Goal: Task Accomplishment & Management: Use online tool/utility

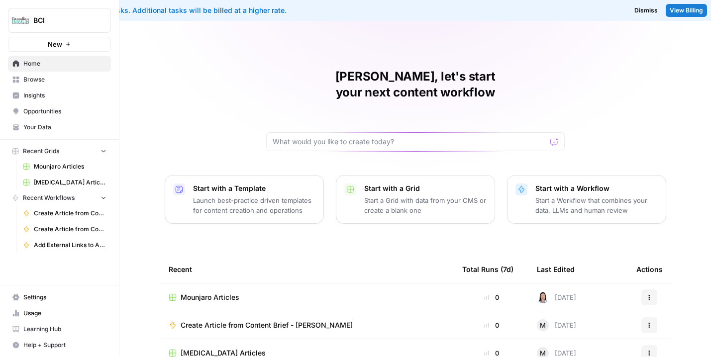
click at [217, 293] on span "Mounjaro Articles" at bounding box center [210, 298] width 59 height 10
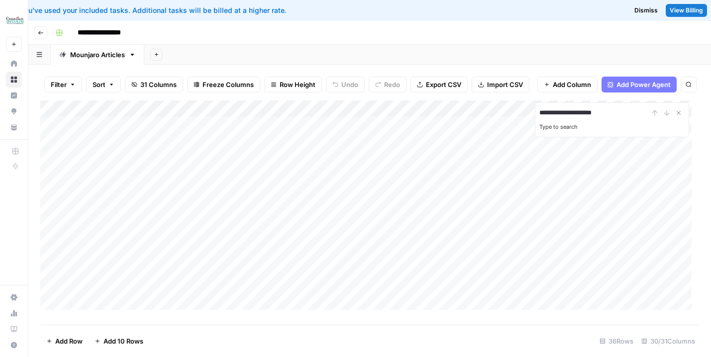
type input "**********"
click at [296, 191] on div "Add Column" at bounding box center [369, 208] width 659 height 217
click at [362, 182] on div "Add Column" at bounding box center [369, 208] width 659 height 217
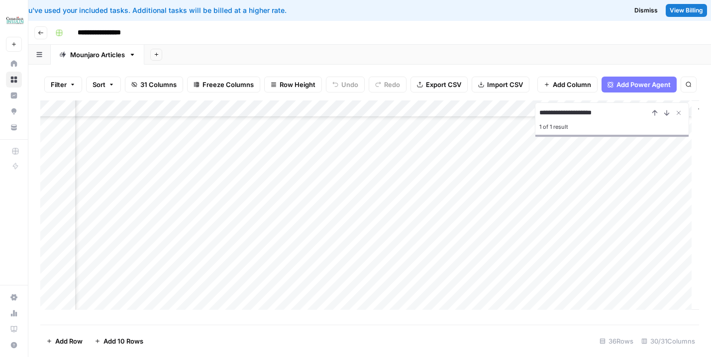
click at [592, 188] on div "Add Column" at bounding box center [369, 208] width 659 height 217
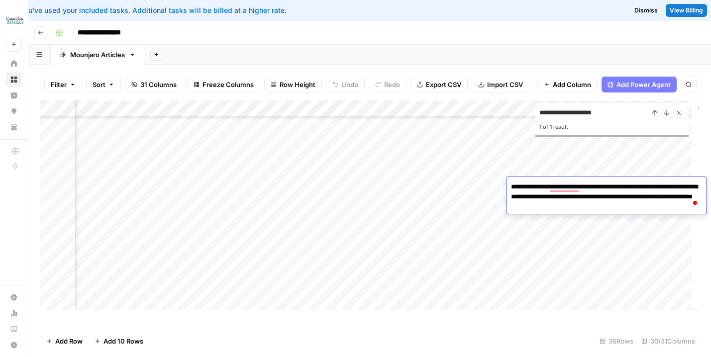
click at [679, 115] on icon "Close Search" at bounding box center [678, 112] width 3 height 3
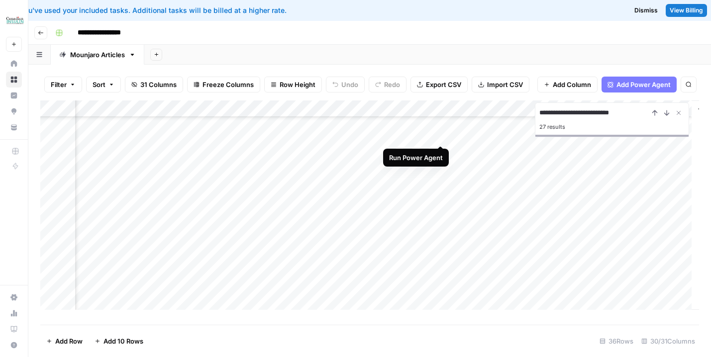
type input "**********"
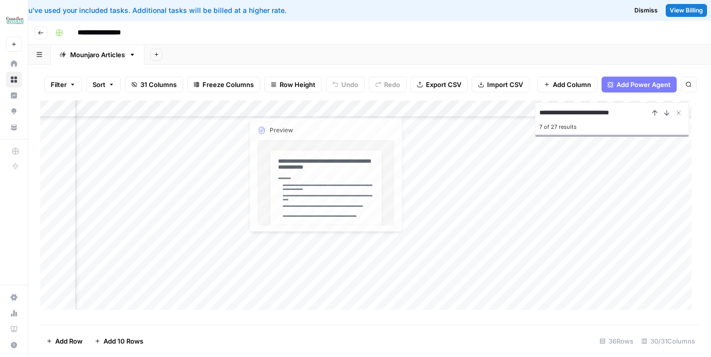
scroll to position [255, 1737]
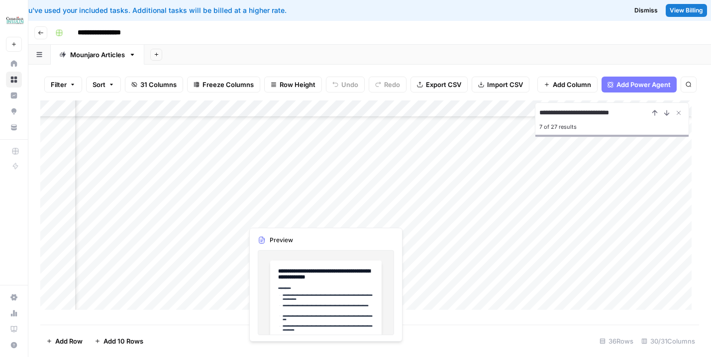
click at [278, 215] on div "Add Column" at bounding box center [369, 208] width 659 height 217
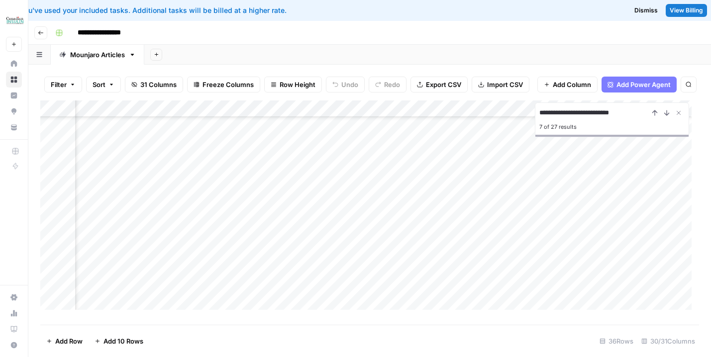
click at [373, 218] on div "Add Column" at bounding box center [369, 208] width 659 height 217
click at [602, 217] on div "Add Column" at bounding box center [369, 208] width 659 height 217
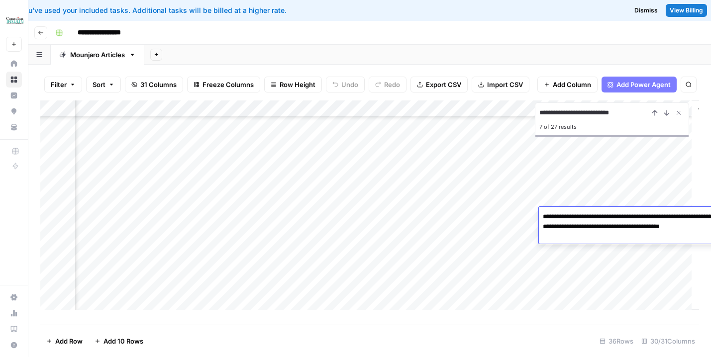
click at [602, 217] on textarea "**********" at bounding box center [638, 227] width 199 height 34
click at [505, 255] on div "Add Column" at bounding box center [369, 208] width 659 height 217
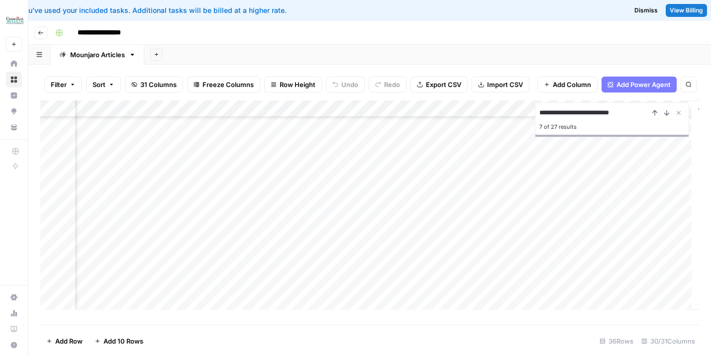
click at [589, 231] on div "Add Column" at bounding box center [369, 208] width 659 height 217
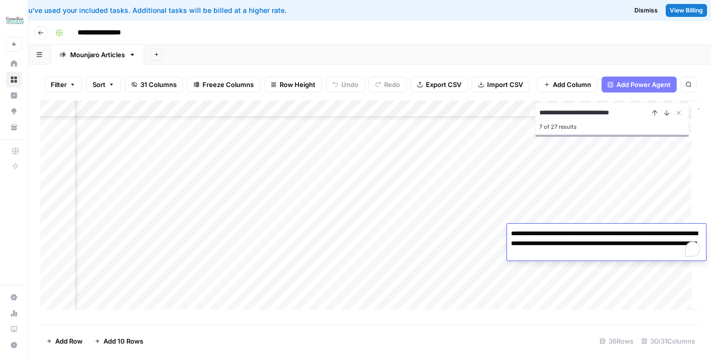
click at [589, 231] on textarea "**********" at bounding box center [606, 244] width 199 height 34
click at [575, 277] on div "Add Column" at bounding box center [369, 208] width 659 height 217
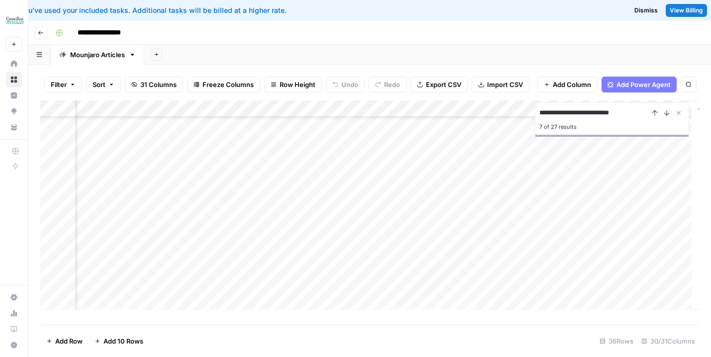
click at [489, 251] on div "Add Column" at bounding box center [369, 208] width 659 height 217
click at [579, 249] on div "Add Column" at bounding box center [369, 208] width 659 height 217
click at [580, 249] on div "Add Column" at bounding box center [369, 208] width 659 height 217
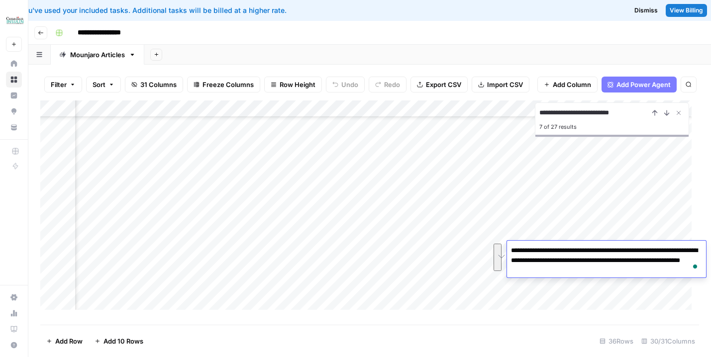
scroll to position [255, 2068]
click at [480, 301] on div "Add Column" at bounding box center [369, 208] width 659 height 217
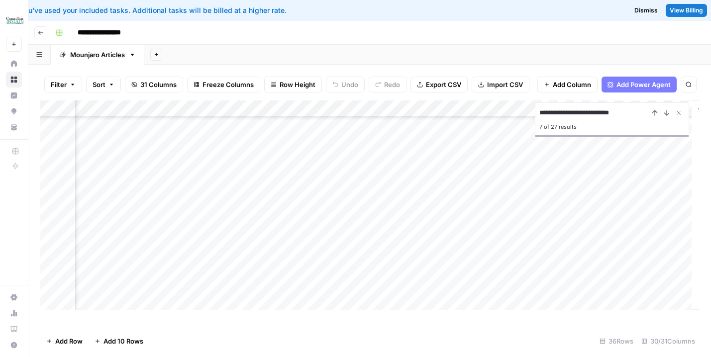
scroll to position [376, 2068]
click at [589, 176] on div "Add Column" at bounding box center [369, 208] width 659 height 217
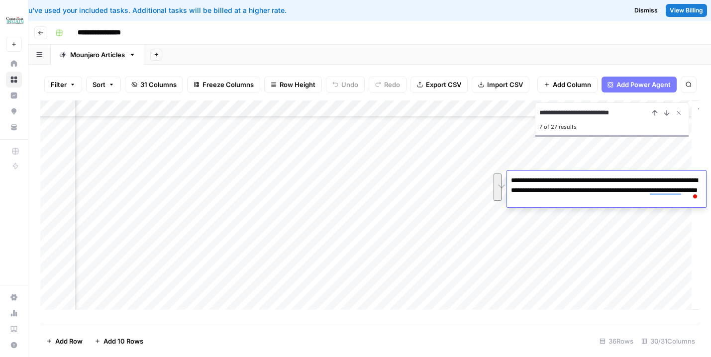
click at [470, 191] on div "Add Column" at bounding box center [369, 208] width 659 height 217
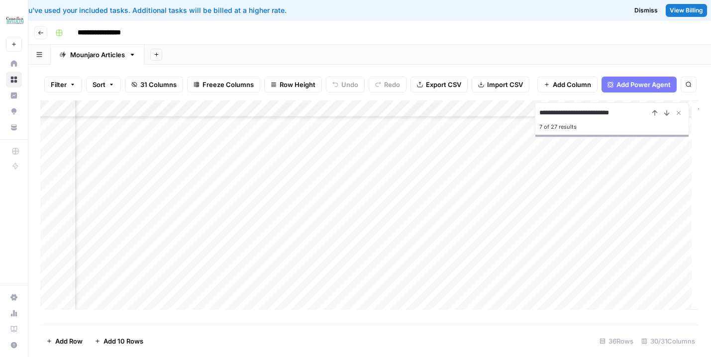
click at [567, 194] on div "Add Column" at bounding box center [369, 208] width 659 height 217
click at [594, 199] on div "Add Column" at bounding box center [369, 208] width 659 height 217
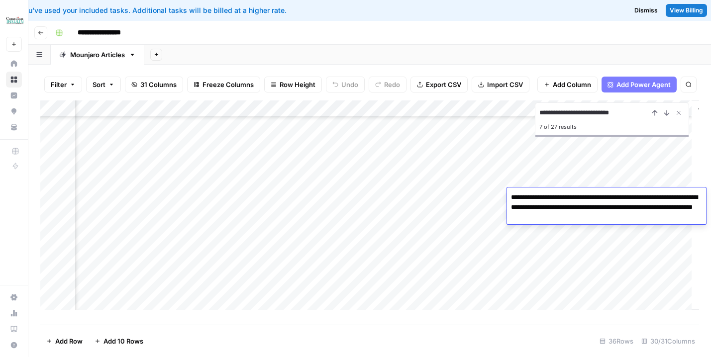
click at [594, 199] on textarea "**********" at bounding box center [606, 208] width 199 height 34
click at [477, 216] on div "Add Column" at bounding box center [369, 208] width 659 height 217
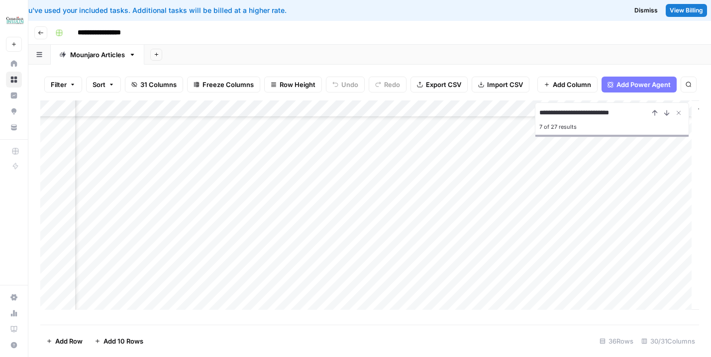
click at [584, 213] on div "Add Column" at bounding box center [369, 208] width 659 height 217
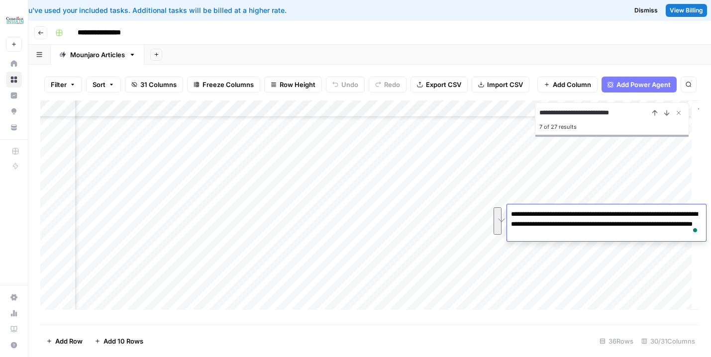
click at [469, 231] on div "Add Column" at bounding box center [369, 208] width 659 height 217
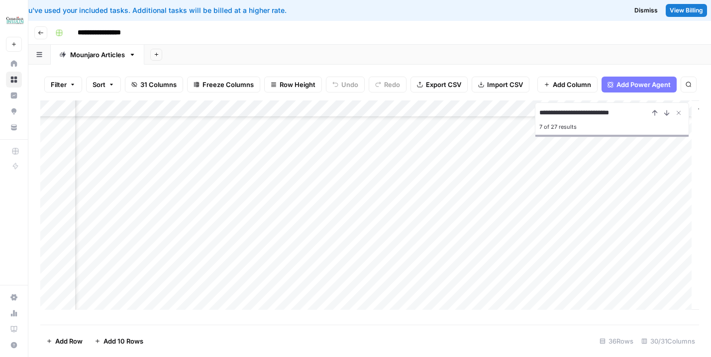
click at [589, 232] on div "Add Column" at bounding box center [369, 208] width 659 height 217
click at [590, 232] on div "Add Column" at bounding box center [369, 208] width 659 height 217
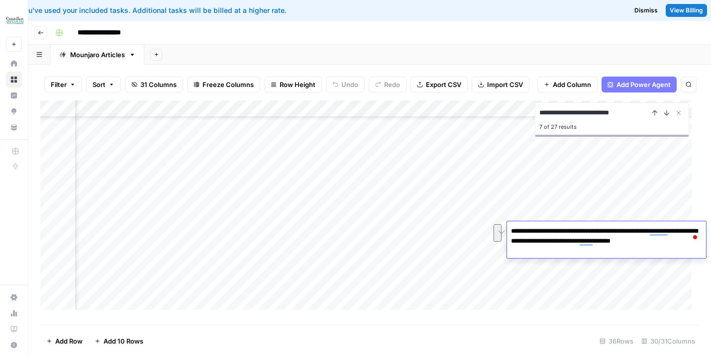
scroll to position [376, 2068]
click at [470, 248] on div "Add Column" at bounding box center [369, 208] width 659 height 217
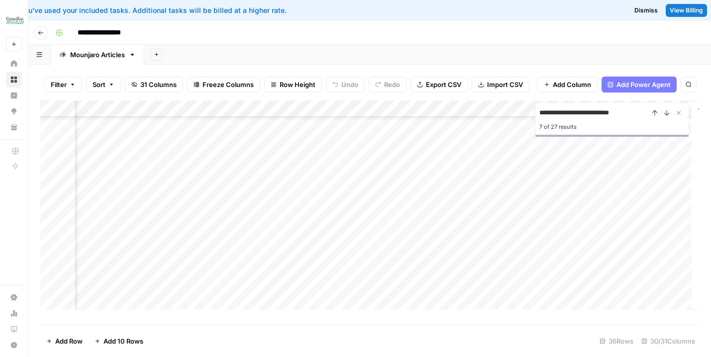
click at [594, 250] on div "Add Column" at bounding box center [369, 208] width 659 height 217
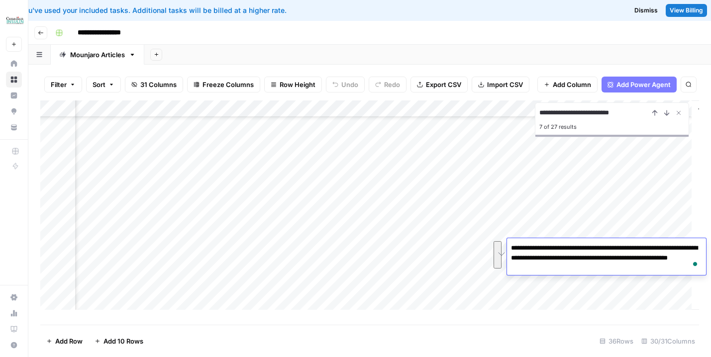
click at [464, 266] on div "Add Column" at bounding box center [369, 208] width 659 height 217
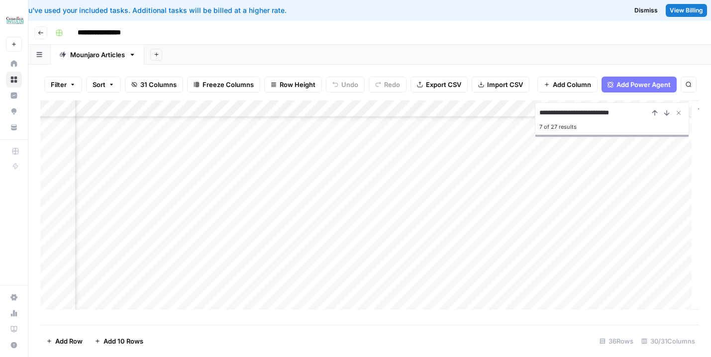
click at [590, 266] on div "Add Column" at bounding box center [369, 208] width 659 height 217
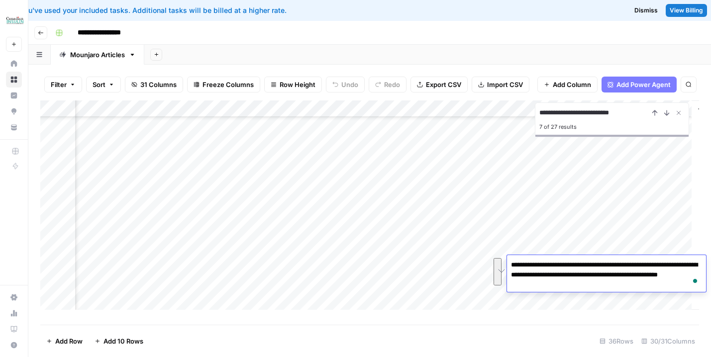
click at [472, 283] on div "Add Column" at bounding box center [369, 208] width 659 height 217
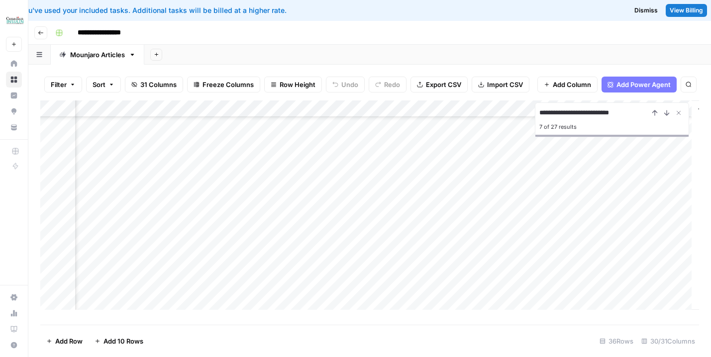
click at [569, 284] on div "Add Column" at bounding box center [369, 208] width 659 height 217
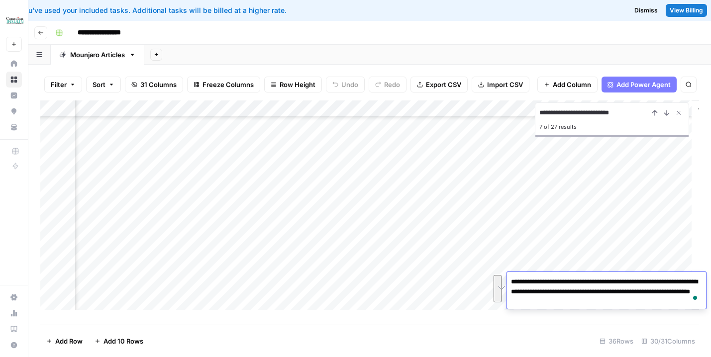
click at [475, 280] on div "Add Column" at bounding box center [369, 208] width 659 height 217
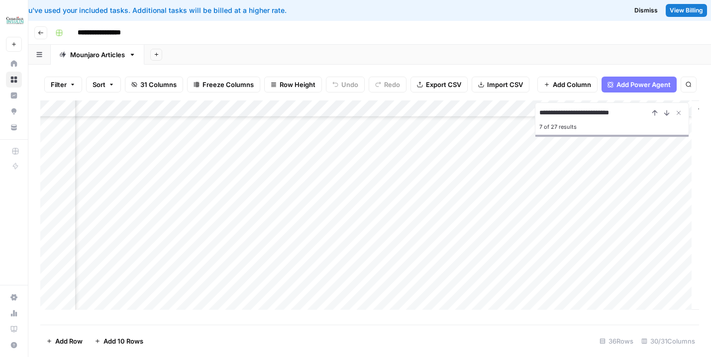
click at [562, 297] on div "Add Column" at bounding box center [369, 208] width 659 height 217
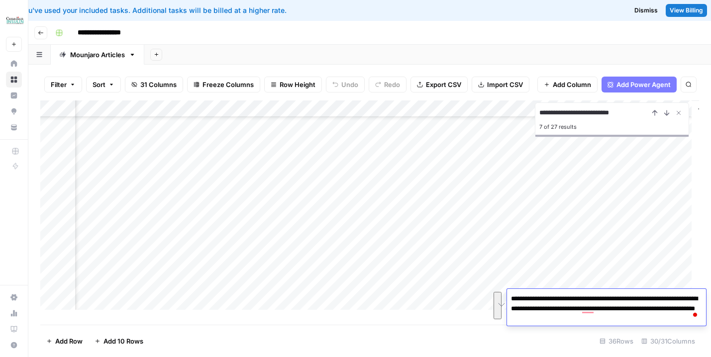
scroll to position [432, 2068]
drag, startPoint x: 499, startPoint y: 260, endPoint x: 518, endPoint y: 263, distance: 18.6
click at [500, 260] on div "Add Column" at bounding box center [369, 208] width 659 height 217
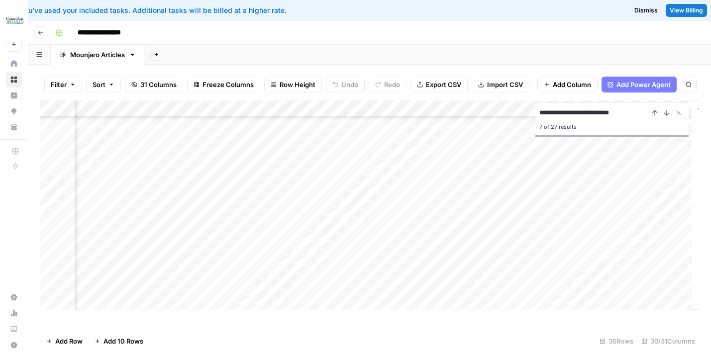
click at [576, 261] on div "Add Column" at bounding box center [369, 208] width 659 height 217
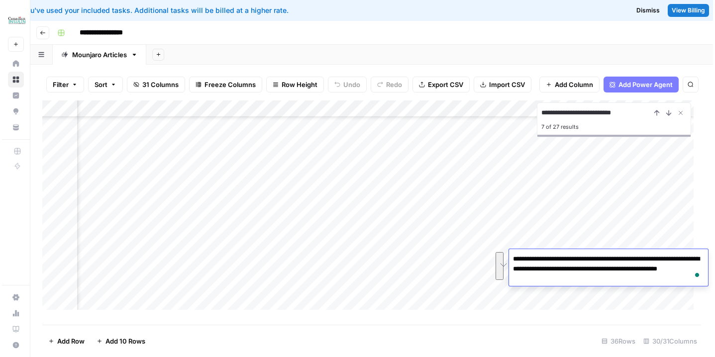
scroll to position [432, 2068]
click at [482, 274] on div "Add Column" at bounding box center [369, 208] width 659 height 217
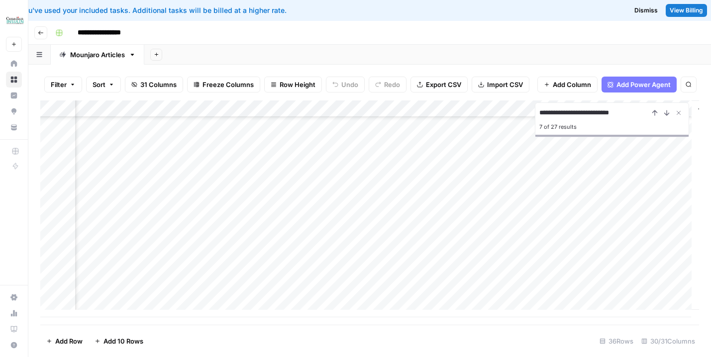
click at [582, 274] on div "Add Column" at bounding box center [369, 208] width 659 height 217
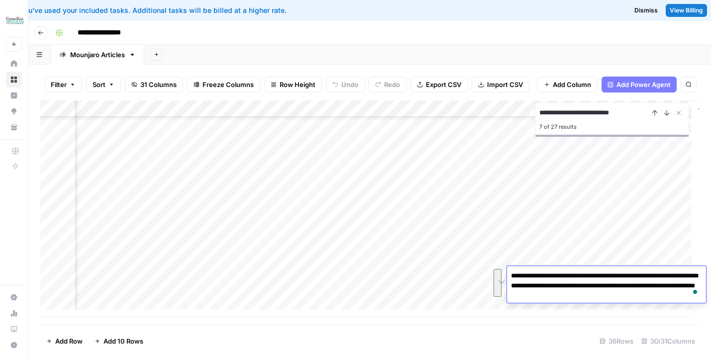
click at [458, 293] on div "Add Column" at bounding box center [369, 208] width 659 height 217
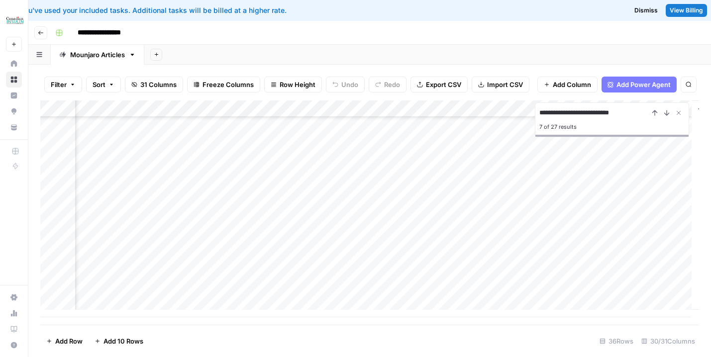
click at [575, 292] on div "Add Column" at bounding box center [369, 208] width 659 height 217
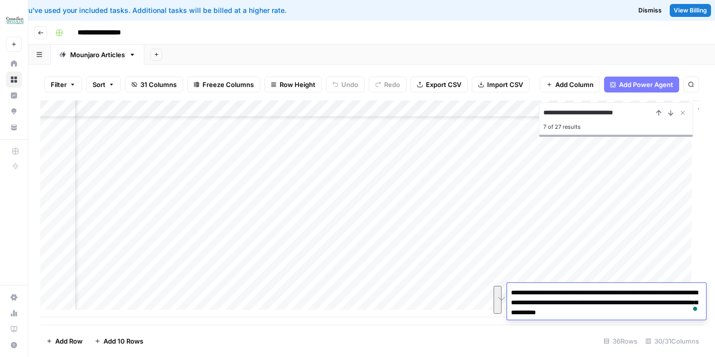
scroll to position [425, 2068]
click at [400, 306] on div "Add Column" at bounding box center [371, 212] width 663 height 224
